Goal: Information Seeking & Learning: Learn about a topic

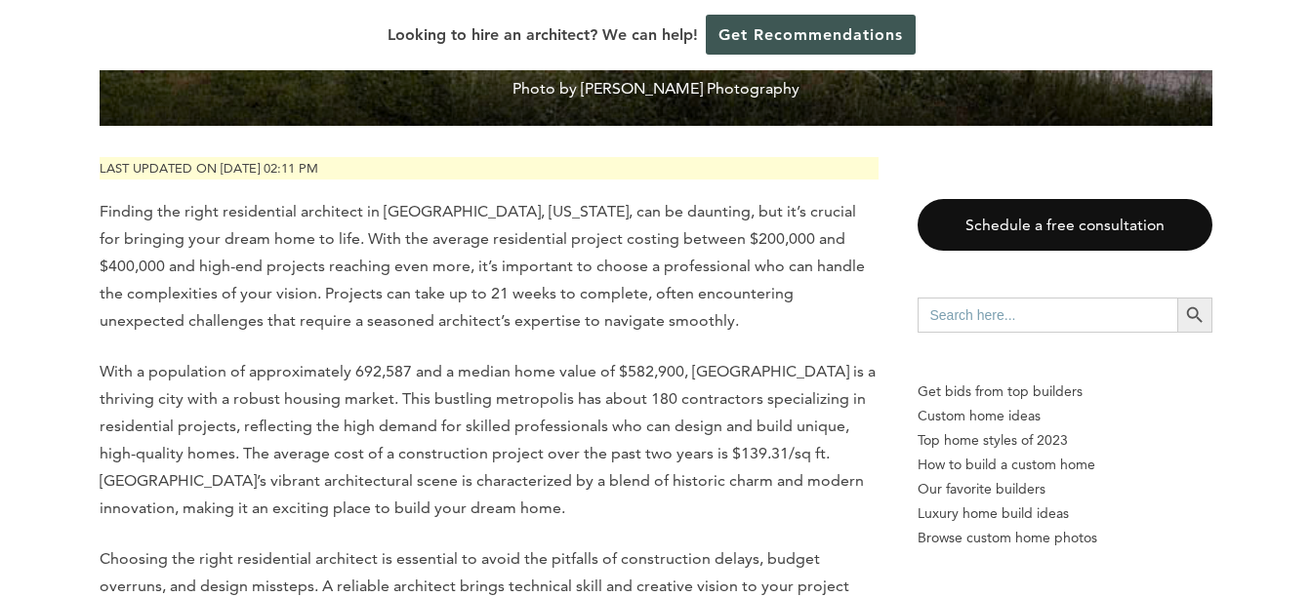
scroll to position [918, 0]
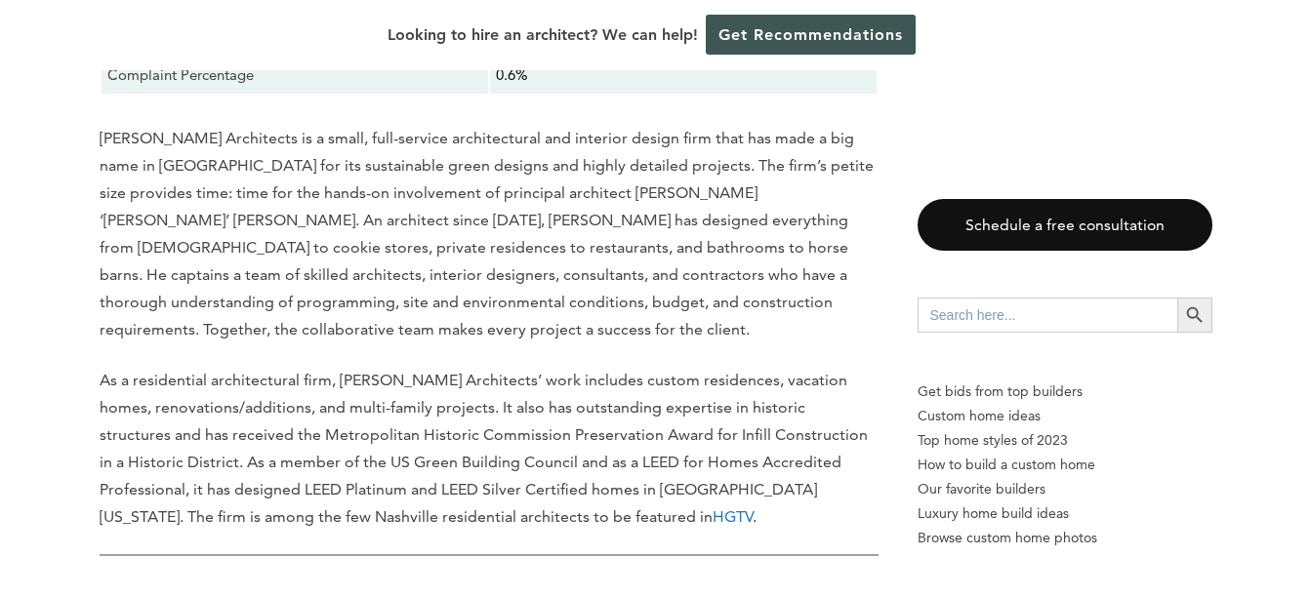
scroll to position [5767, 0]
click at [713, 507] on link "HGTV" at bounding box center [733, 516] width 40 height 19
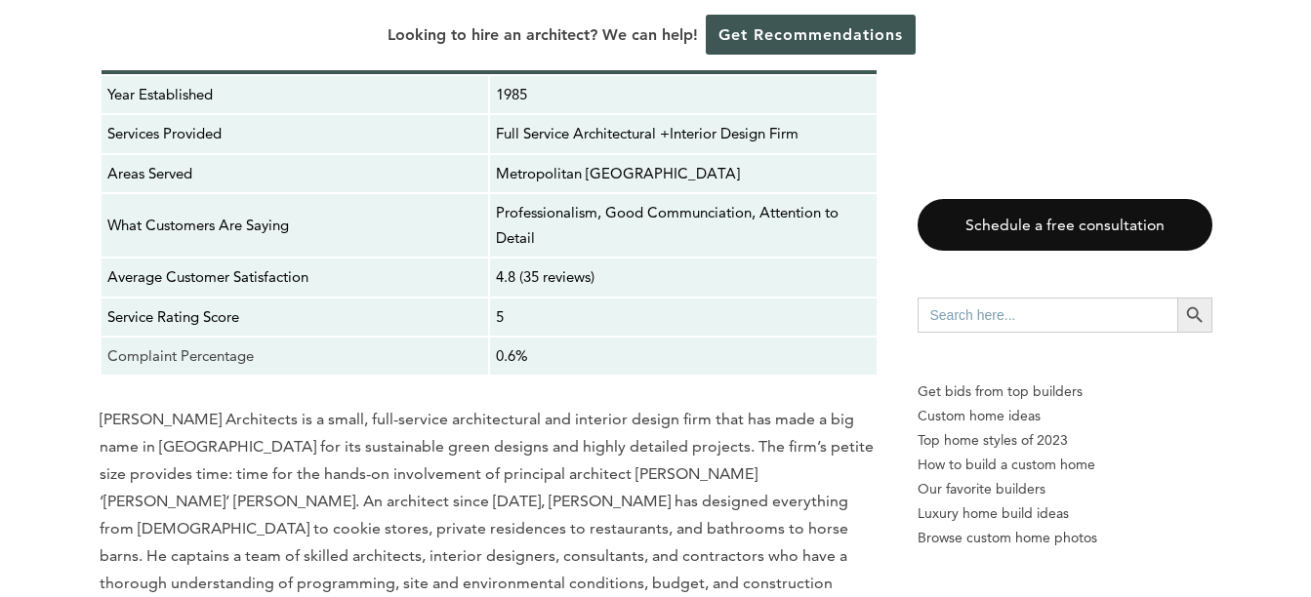
scroll to position [5485, 0]
click at [595, 409] on span "[PERSON_NAME] Architects is a small, full-service architectural and interior de…" at bounding box center [487, 514] width 774 height 210
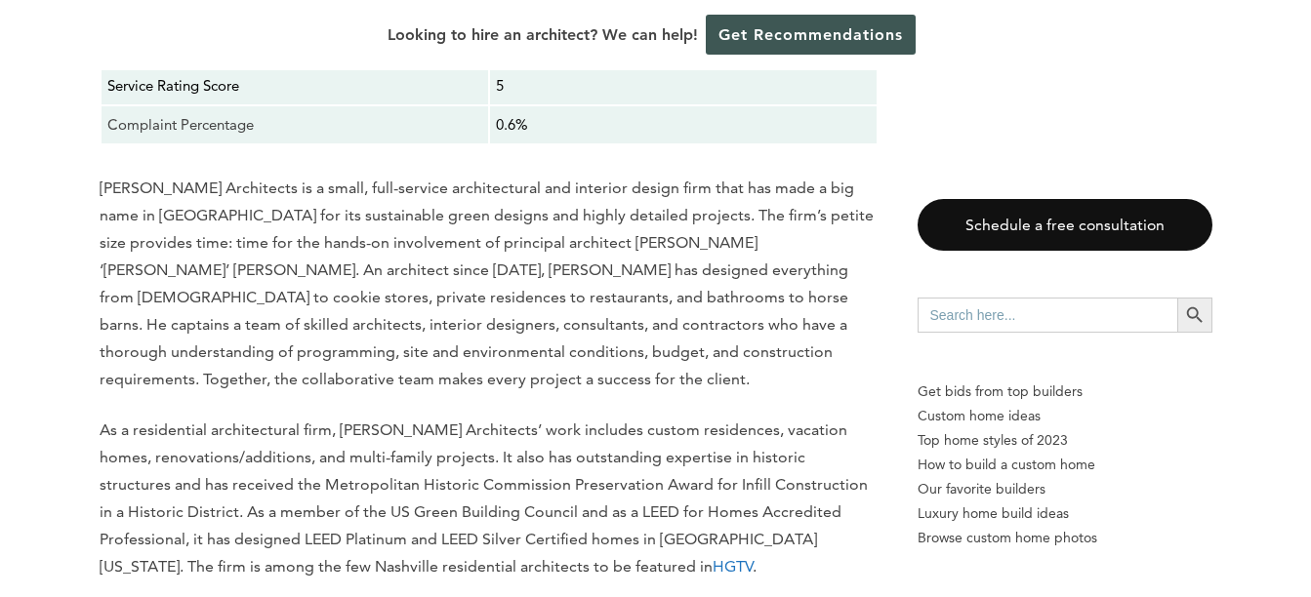
scroll to position [5717, 0]
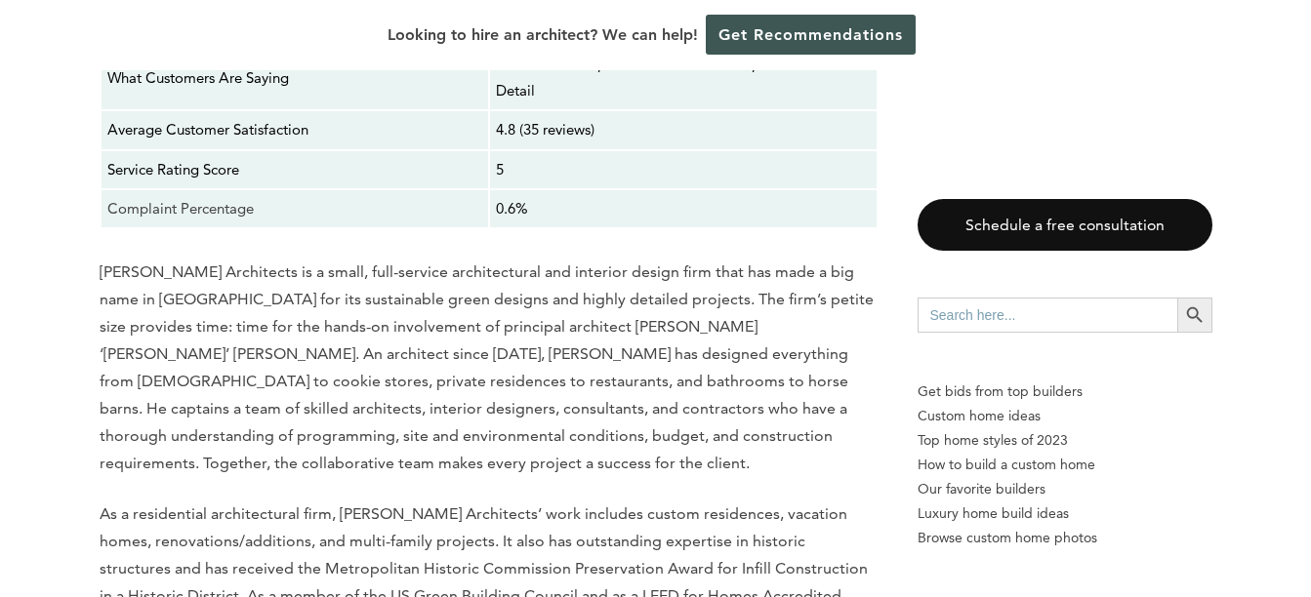
scroll to position [5624, 0]
